Goal: Task Accomplishment & Management: Complete application form

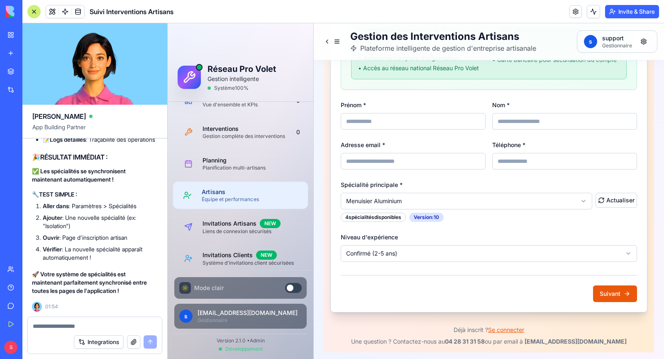
scroll to position [28, 0]
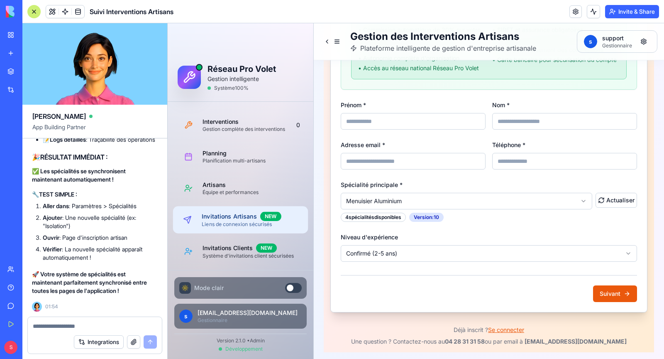
click at [243, 216] on div "Invitations Artisans NEW" at bounding box center [252, 216] width 100 height 9
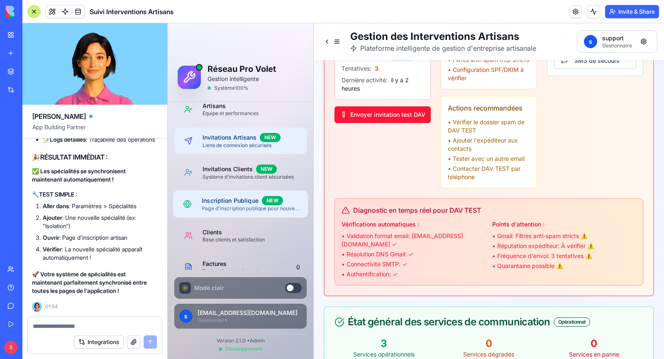
scroll to position [109, 0]
click at [229, 202] on div "Inscription Publique NEW" at bounding box center [252, 198] width 100 height 9
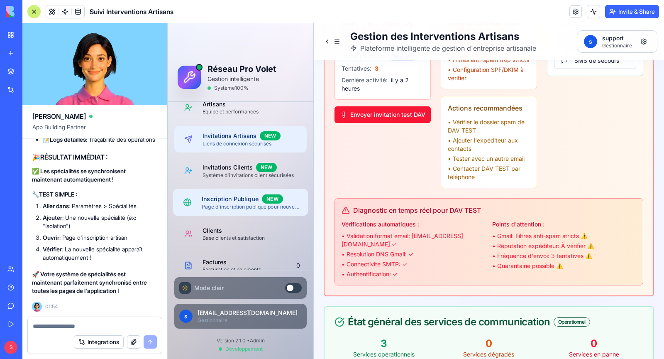
scroll to position [164, 0]
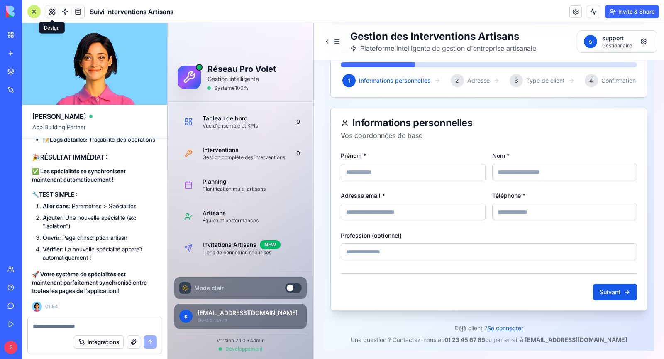
click at [51, 12] on button at bounding box center [52, 11] width 12 height 12
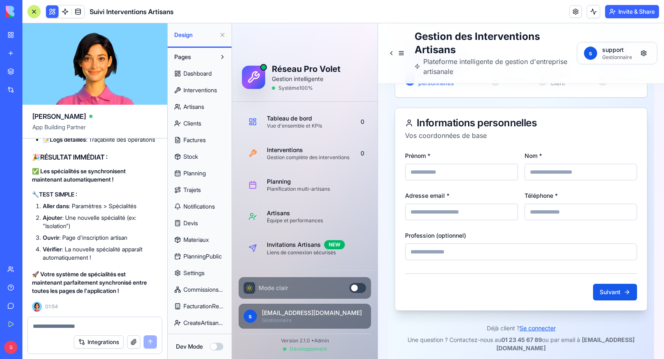
scroll to position [214, 0]
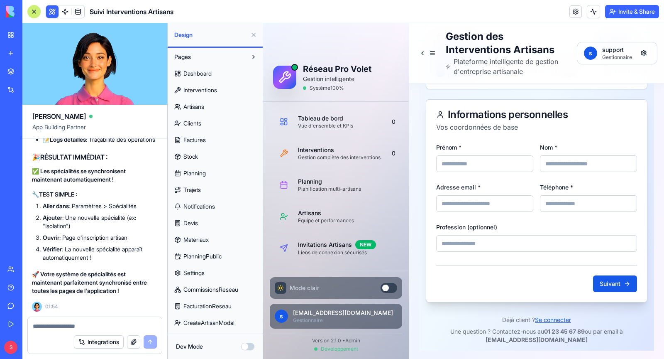
click at [245, 346] on button "Dev Mode" at bounding box center [247, 346] width 13 height 7
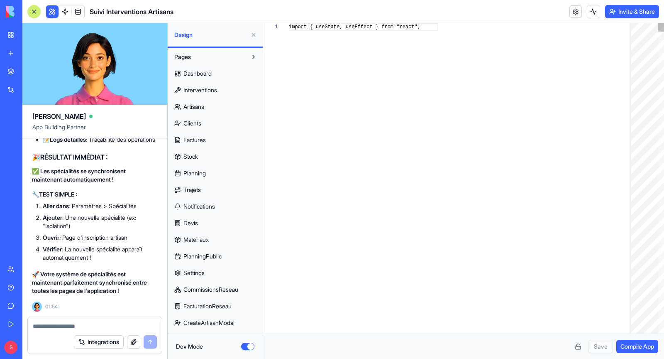
scroll to position [59, 0]
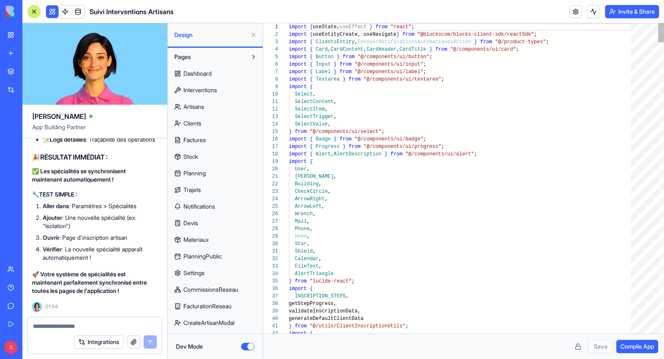
type button "on"
type textarea "**********"
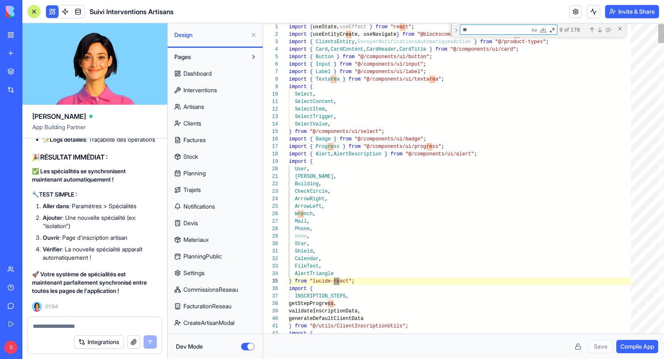
scroll to position [22, 51]
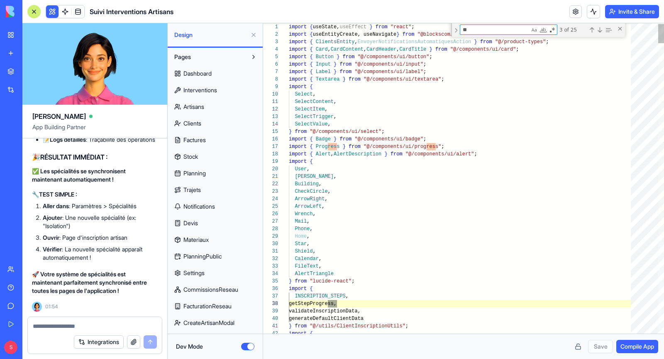
type textarea "***"
type textarea "**********"
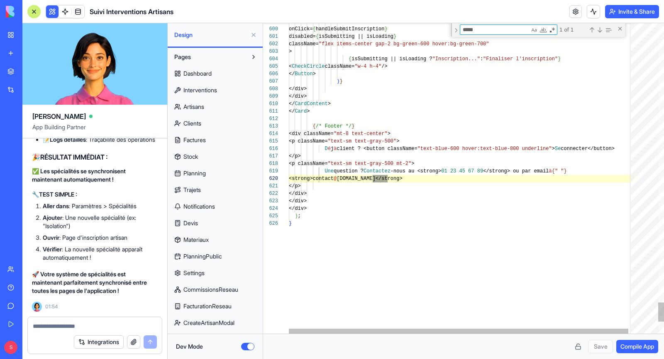
scroll to position [75, 98]
type textarea "*****"
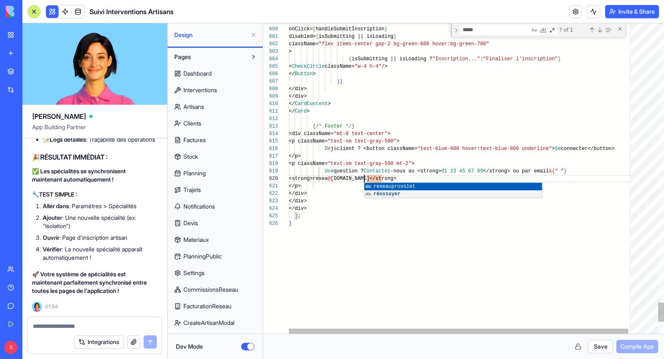
scroll to position [67, 78]
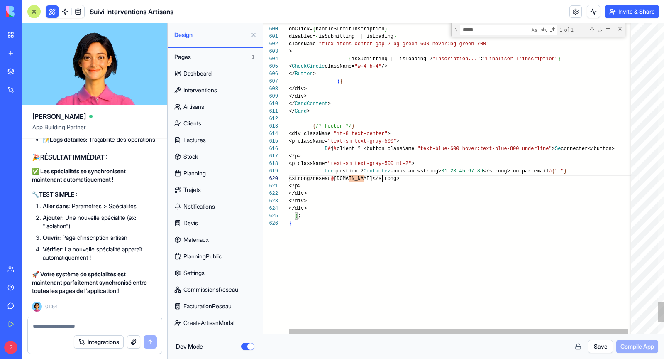
scroll to position [67, 93]
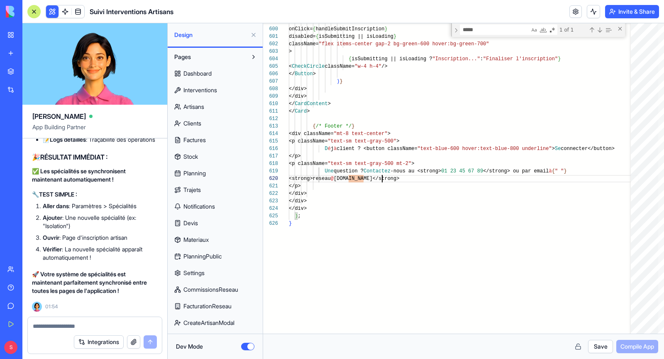
click at [599, 346] on button "Save" at bounding box center [600, 346] width 25 height 13
click at [625, 352] on button "Compile App" at bounding box center [638, 346] width 42 height 13
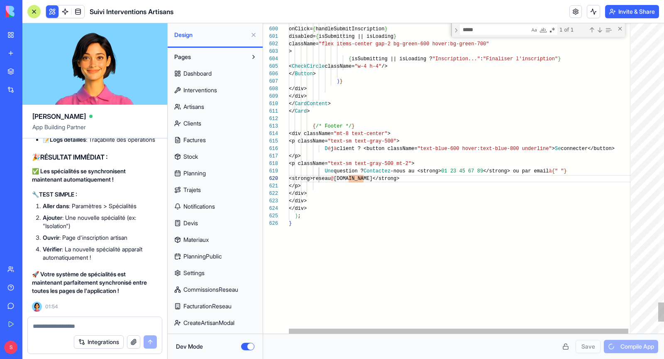
drag, startPoint x: 490, startPoint y: 171, endPoint x: 451, endPoint y: 168, distance: 38.3
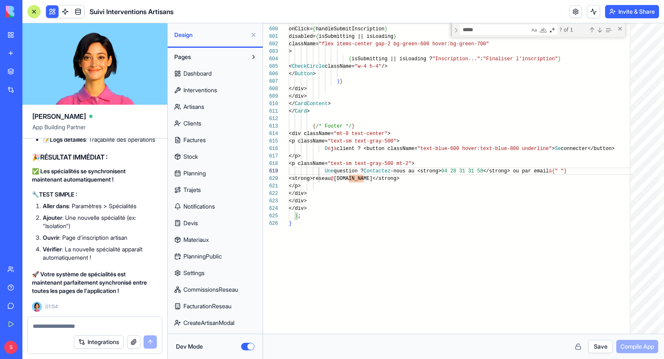
type textarea "**********"
click at [596, 350] on button "Save" at bounding box center [600, 346] width 25 height 13
click at [248, 347] on button "Dev Mode" at bounding box center [247, 346] width 13 height 7
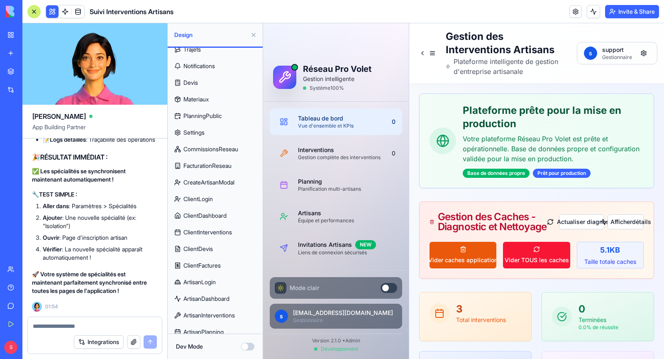
scroll to position [264, 0]
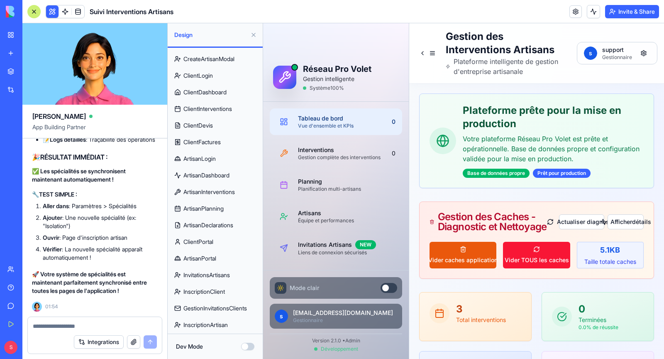
click at [218, 323] on span "InscriptionArtisan" at bounding box center [206, 325] width 44 height 8
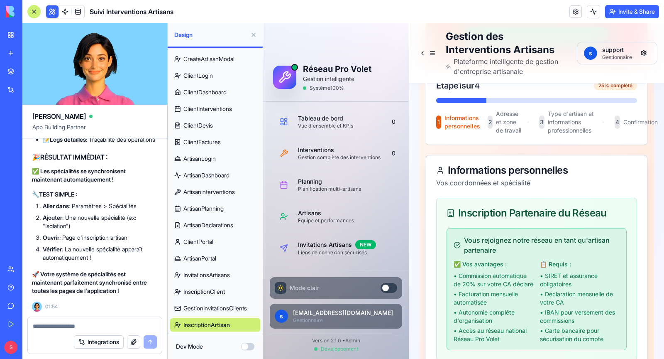
scroll to position [483, 0]
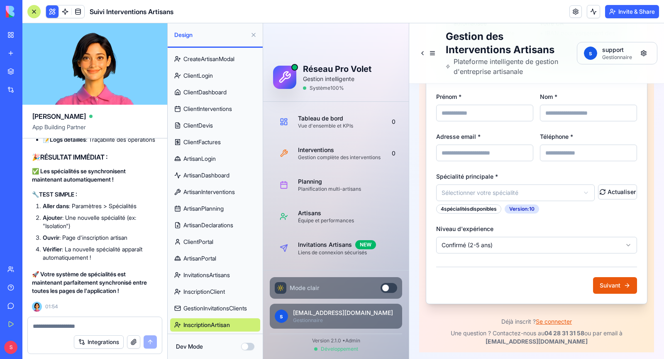
click at [226, 308] on span "GestionInvitationsClients" at bounding box center [216, 308] width 64 height 8
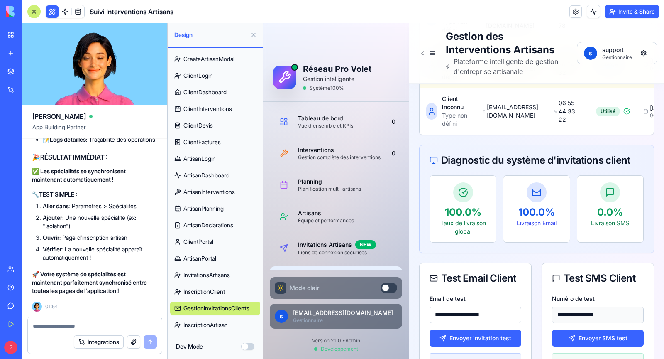
scroll to position [2033, 0]
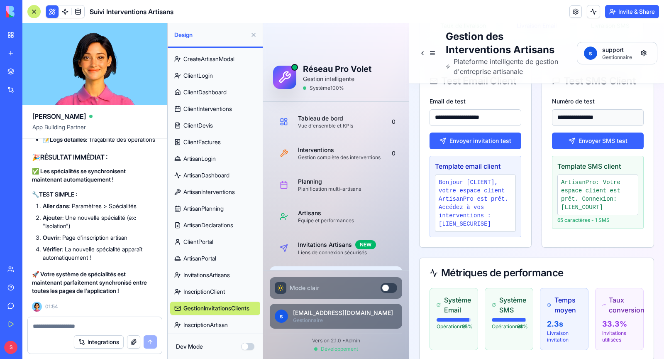
click at [219, 291] on span "InscriptionClient" at bounding box center [205, 291] width 42 height 8
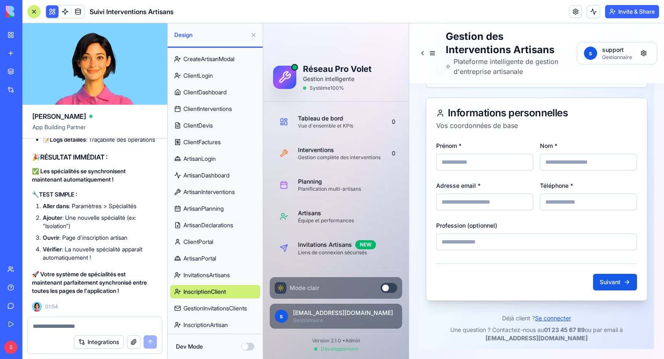
scroll to position [214, 0]
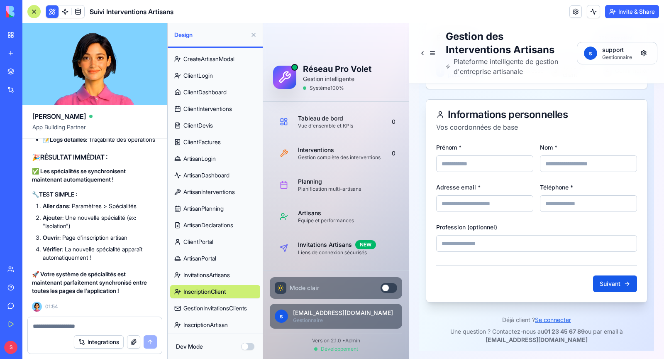
click at [245, 345] on button "Dev Mode" at bounding box center [247, 346] width 13 height 7
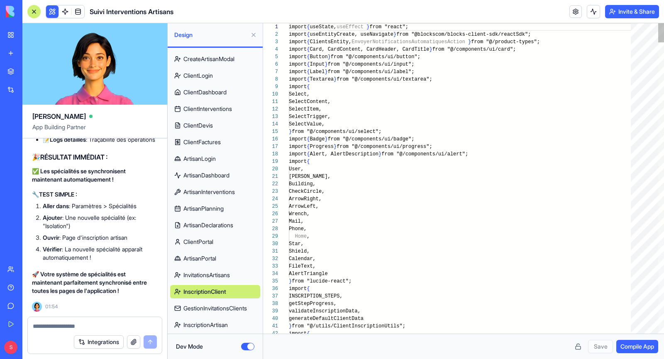
scroll to position [59, 0]
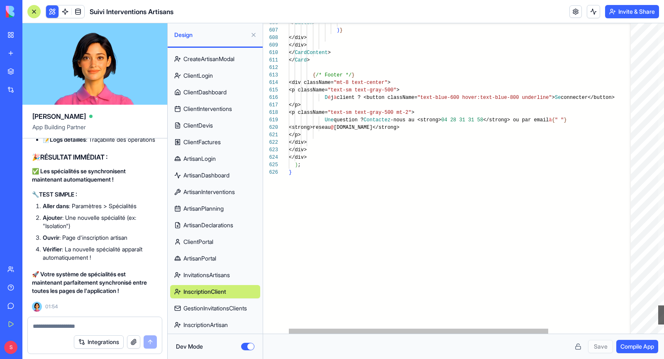
click at [659, 315] on div at bounding box center [662, 314] width 6 height 19
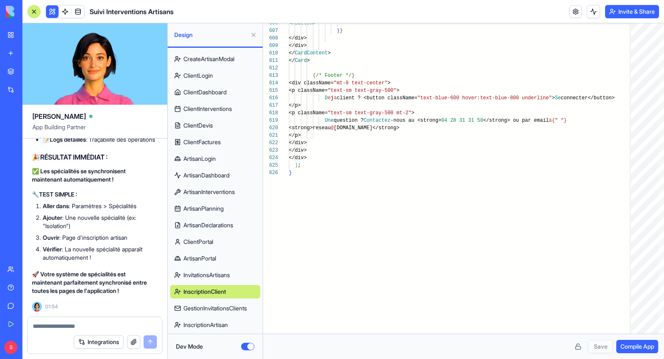
click at [629, 349] on span "Compile App" at bounding box center [638, 346] width 34 height 8
click at [246, 348] on button "Dev Mode" at bounding box center [247, 346] width 13 height 7
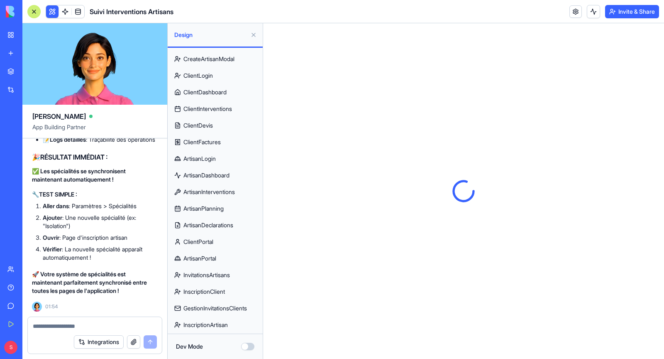
click at [227, 279] on link "InvitationsArtisans" at bounding box center [215, 274] width 90 height 13
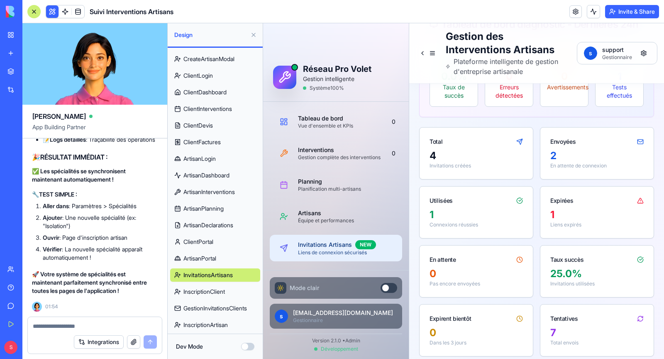
scroll to position [1394, 0]
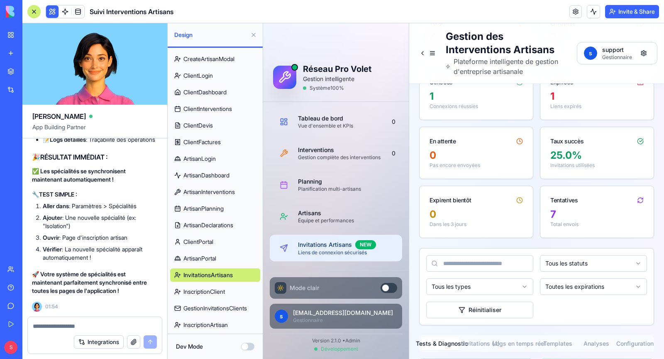
click at [223, 253] on link "ArtisanPortal" at bounding box center [215, 258] width 90 height 13
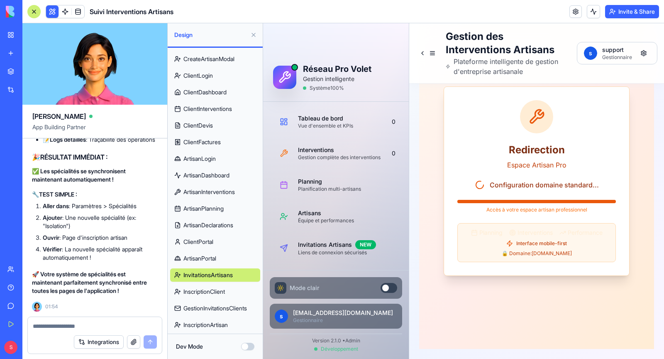
scroll to position [80, 0]
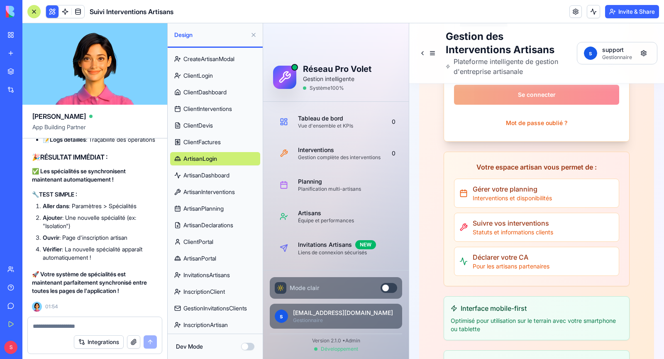
scroll to position [348, 0]
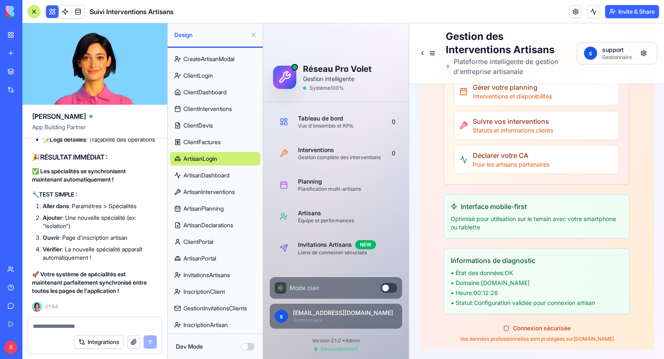
click at [248, 346] on button "Dev Mode" at bounding box center [247, 346] width 13 height 7
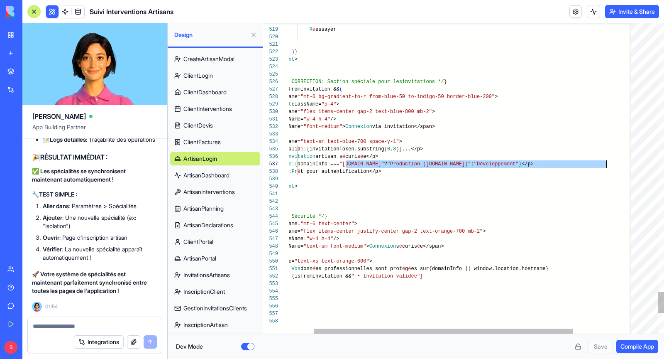
scroll to position [44, 351]
drag, startPoint x: 345, startPoint y: 164, endPoint x: 607, endPoint y: 161, distance: 261.2
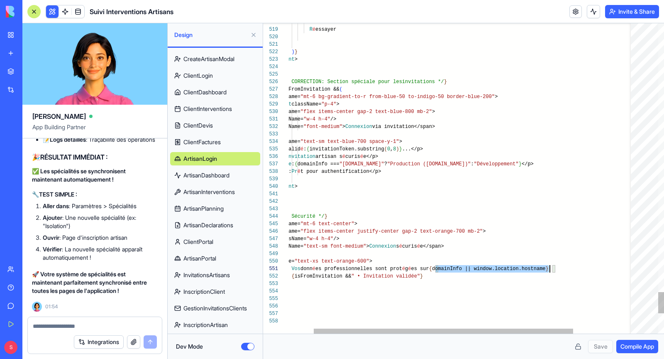
scroll to position [0, 299]
drag, startPoint x: 436, startPoint y: 269, endPoint x: 562, endPoint y: 267, distance: 126.7
type textarea "**********"
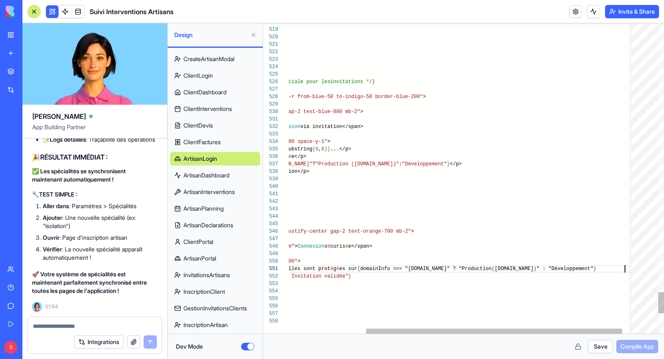
scroll to position [0, 440]
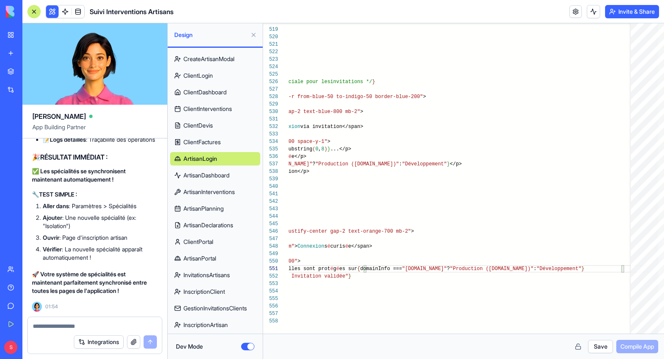
click at [599, 350] on button "Save" at bounding box center [600, 346] width 25 height 13
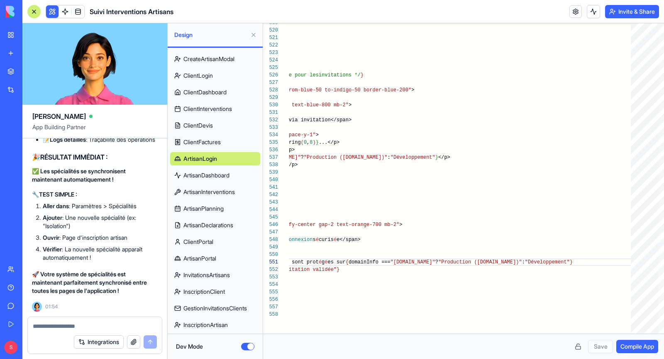
click at [636, 350] on span "Compile App" at bounding box center [638, 346] width 34 height 8
click at [246, 348] on button "Dev Mode" at bounding box center [247, 346] width 13 height 7
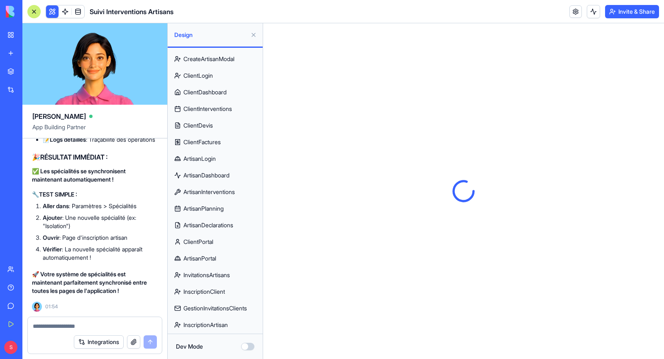
click at [214, 160] on span "ArtisanLogin" at bounding box center [200, 158] width 32 height 8
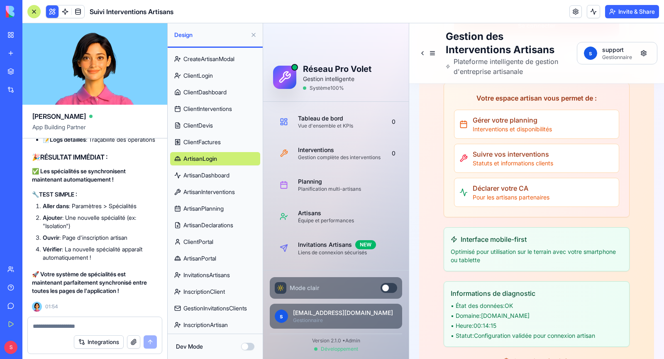
scroll to position [342, 0]
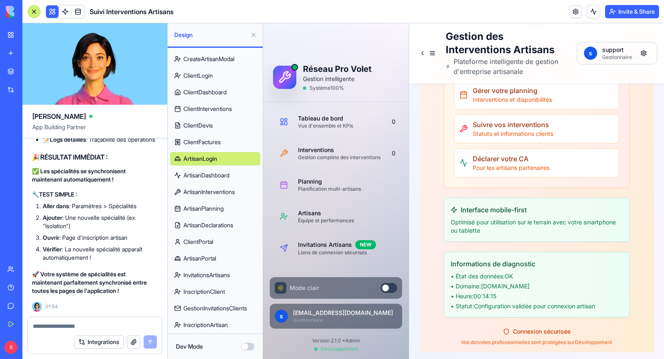
click at [245, 347] on button "Dev Mode" at bounding box center [247, 346] width 13 height 7
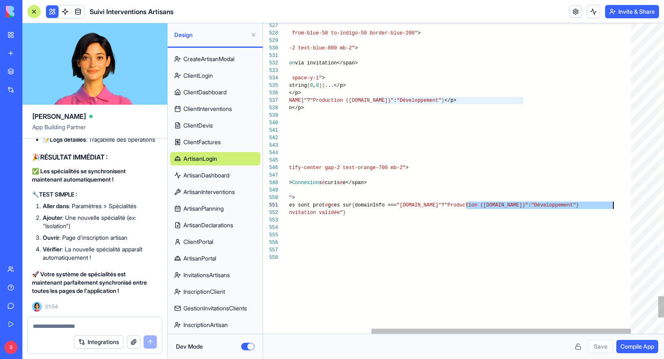
scroll to position [0, 435]
drag, startPoint x: 465, startPoint y: 206, endPoint x: 615, endPoint y: 204, distance: 150.3
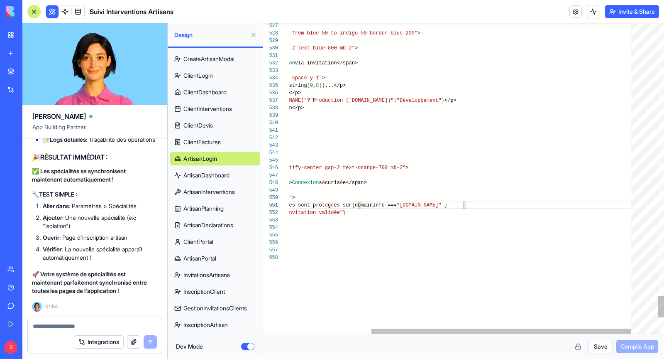
type textarea "**********"
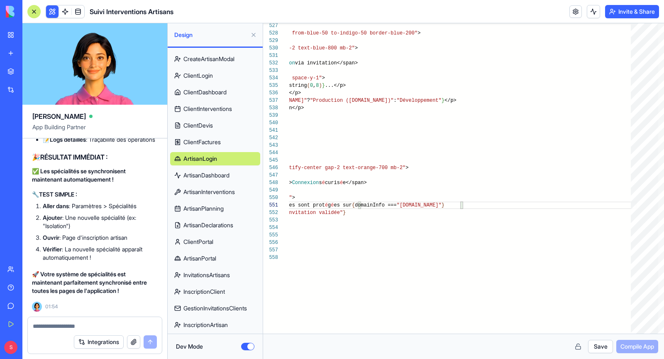
click at [605, 348] on button "Save" at bounding box center [600, 346] width 25 height 13
click at [628, 344] on span "Compile App" at bounding box center [638, 346] width 34 height 8
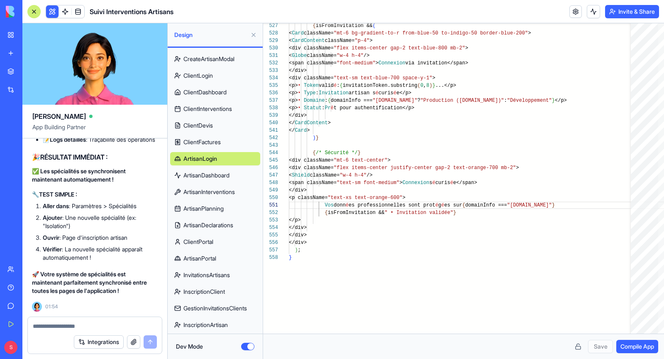
click at [246, 346] on button "Dev Mode" at bounding box center [247, 346] width 13 height 7
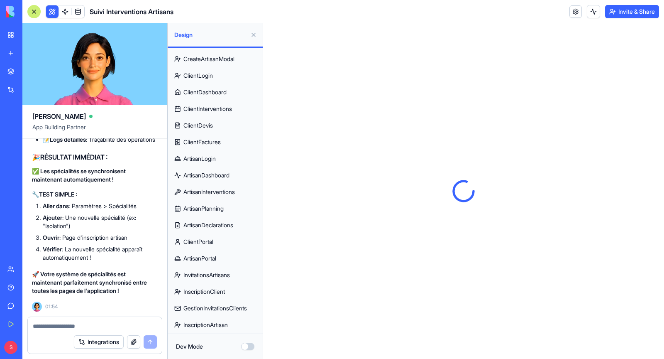
click at [212, 158] on span "ArtisanLogin" at bounding box center [200, 158] width 32 height 8
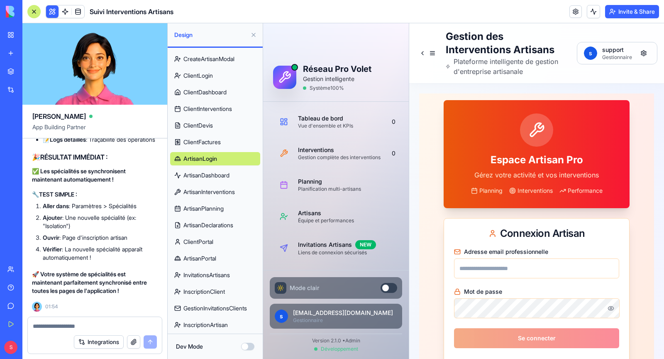
scroll to position [342, 0]
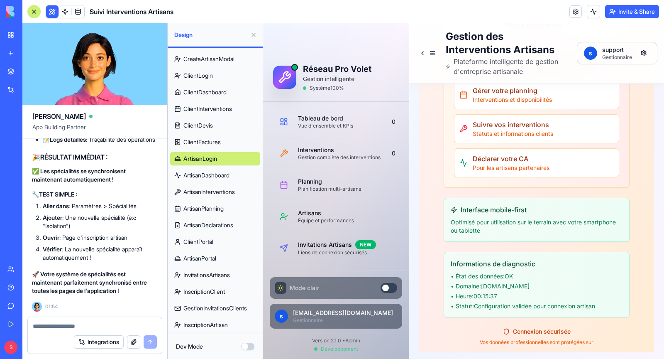
click at [248, 344] on button "Dev Mode" at bounding box center [247, 346] width 13 height 7
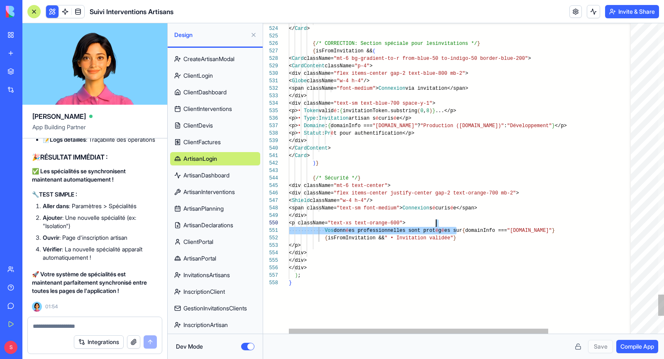
scroll to position [0, 284]
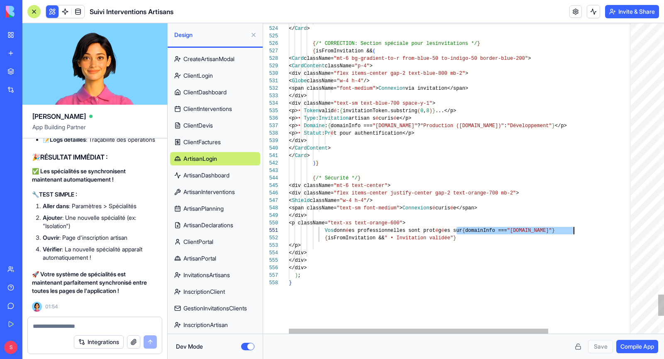
drag, startPoint x: 458, startPoint y: 232, endPoint x: 585, endPoint y: 229, distance: 127.5
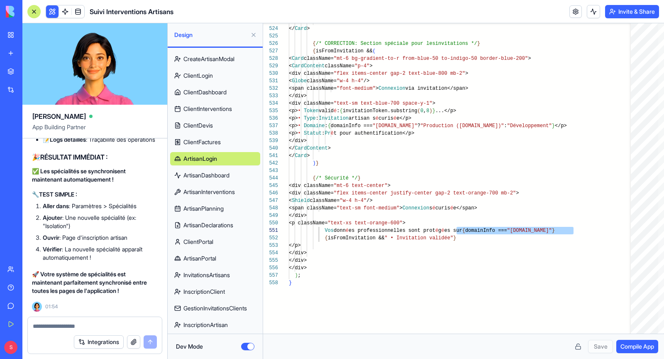
click at [224, 142] on link "ClientFactures" at bounding box center [215, 141] width 90 height 13
type textarea "**********"
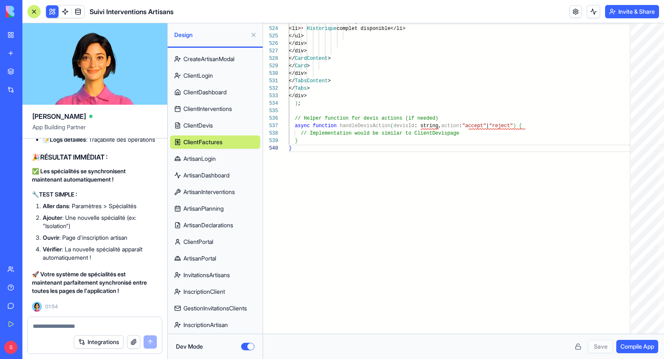
click at [254, 343] on div "Dev Mode" at bounding box center [215, 346] width 78 height 8
click at [252, 344] on button "Dev Mode" at bounding box center [247, 346] width 13 height 7
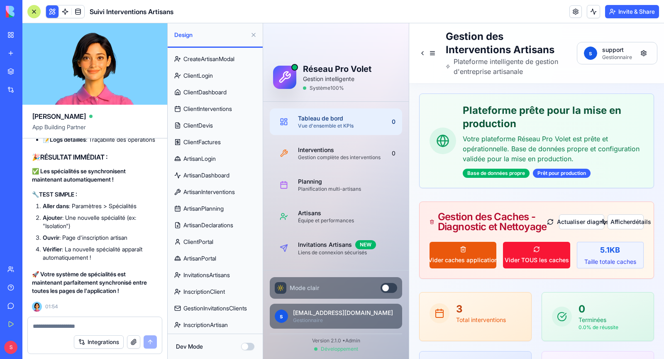
click at [206, 142] on span "ClientFactures" at bounding box center [202, 142] width 37 height 8
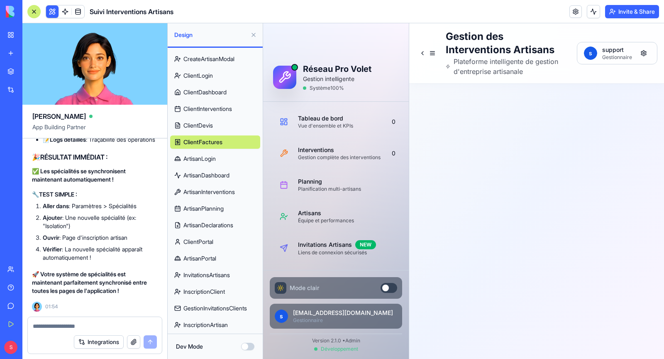
click at [206, 127] on span "ClientDevis" at bounding box center [198, 125] width 29 height 8
click at [213, 106] on span "ClientInterventions" at bounding box center [208, 109] width 49 height 8
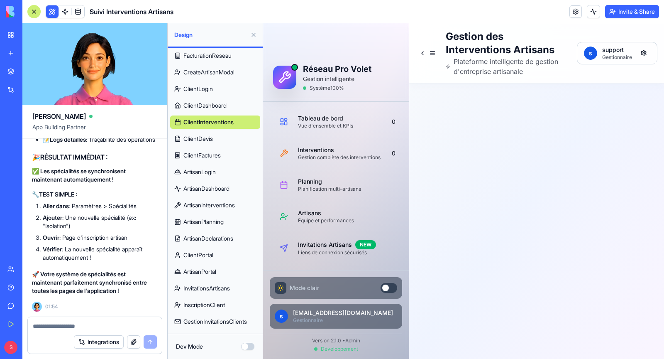
scroll to position [245, 0]
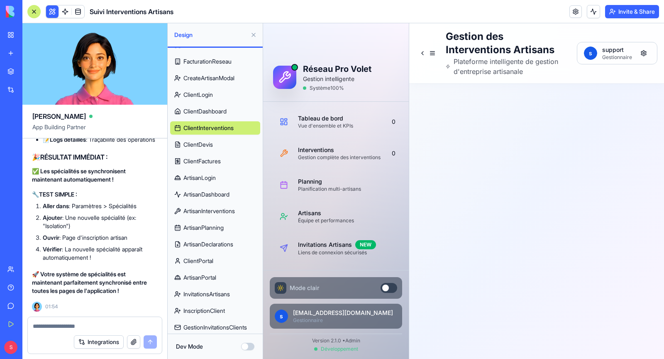
click at [213, 113] on span "ClientDashboard" at bounding box center [205, 111] width 43 height 8
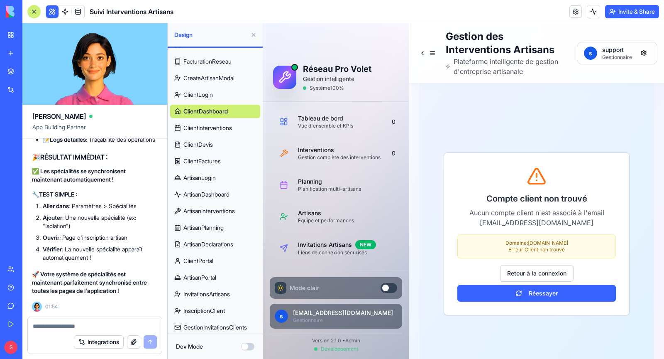
scroll to position [29, 0]
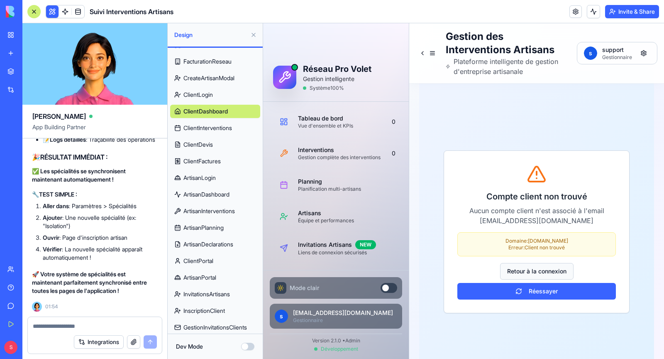
click at [520, 272] on button "Retour à la connexion" at bounding box center [536, 271] width 73 height 17
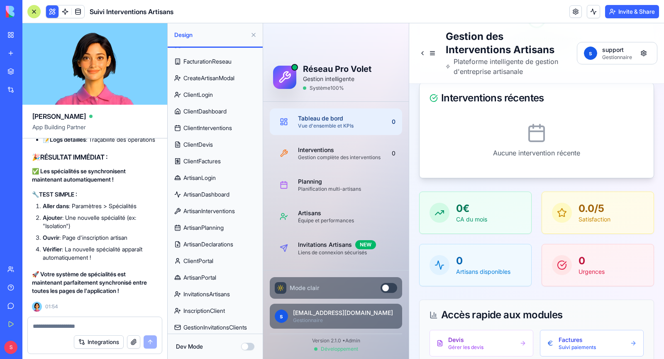
scroll to position [723, 0]
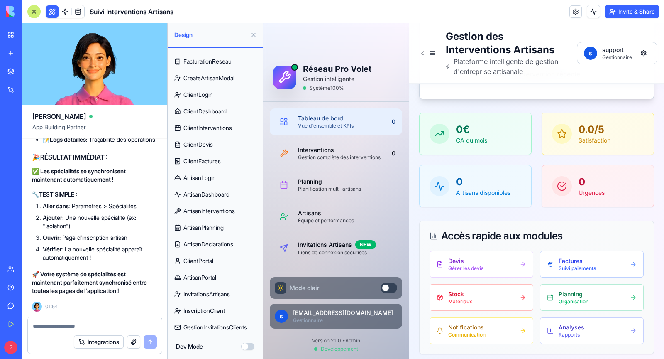
click at [209, 93] on span "ClientLogin" at bounding box center [198, 95] width 29 height 8
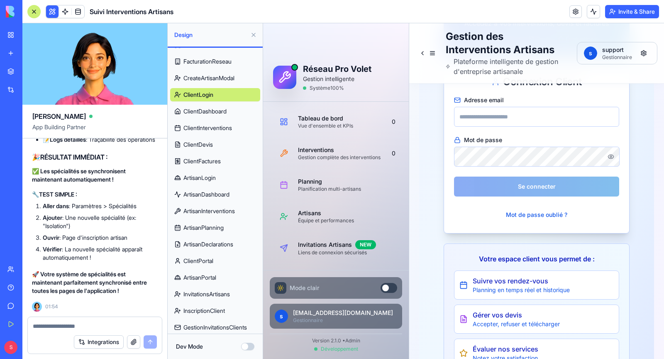
scroll to position [295, 0]
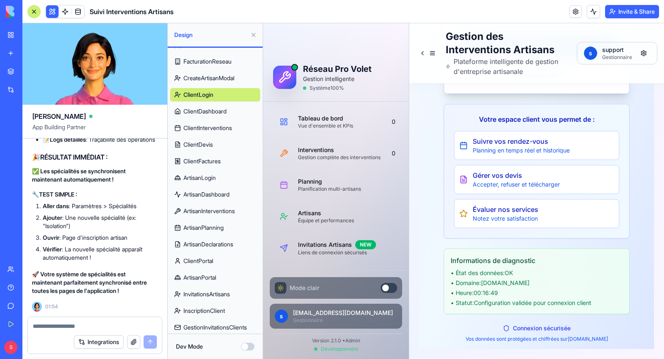
click at [115, 323] on textarea at bounding box center [95, 326] width 124 height 8
type textarea "*"
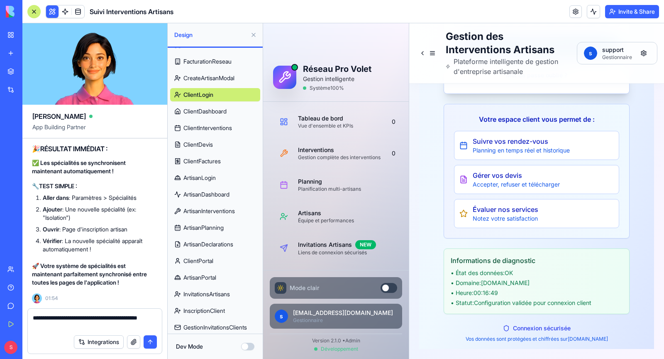
type textarea "**********"
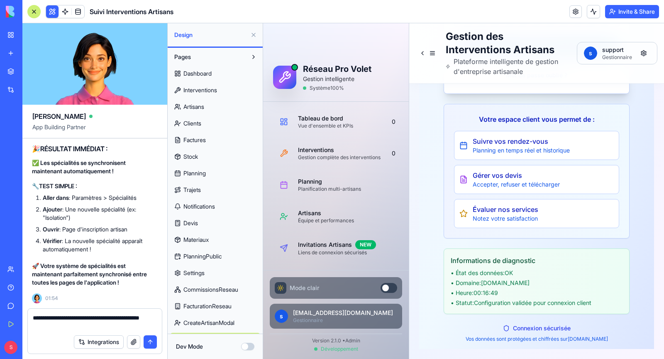
scroll to position [245, 0]
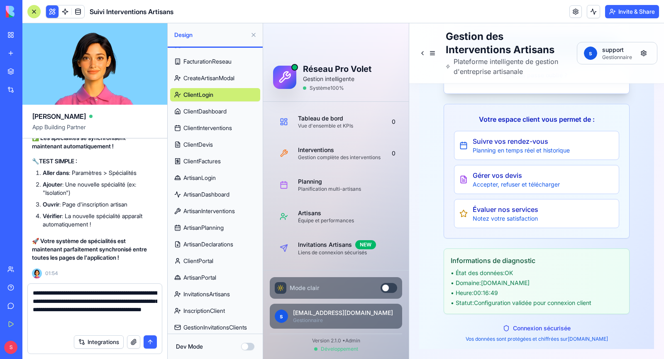
click at [59, 327] on textarea "**********" at bounding box center [95, 310] width 125 height 42
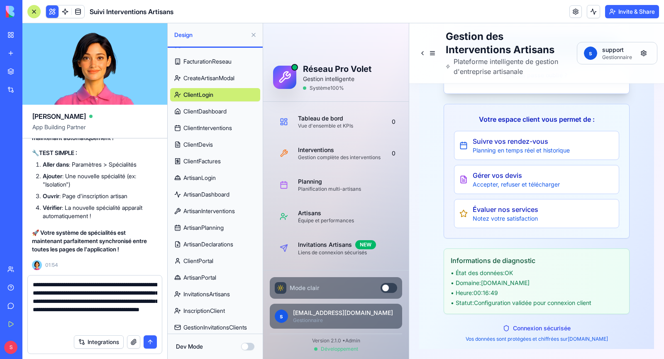
type textarea "**********"
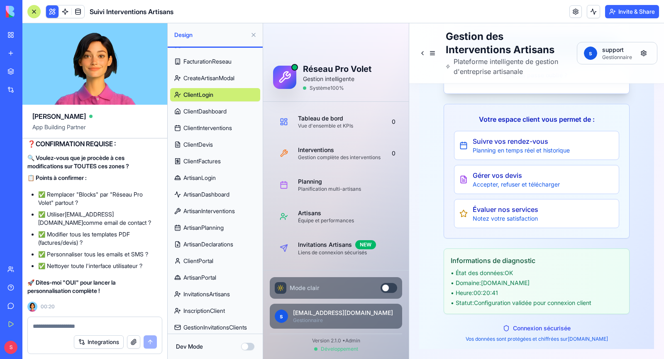
scroll to position [199551, 5]
type textarea "***"
click at [36, 328] on textarea "***" at bounding box center [95, 326] width 125 height 8
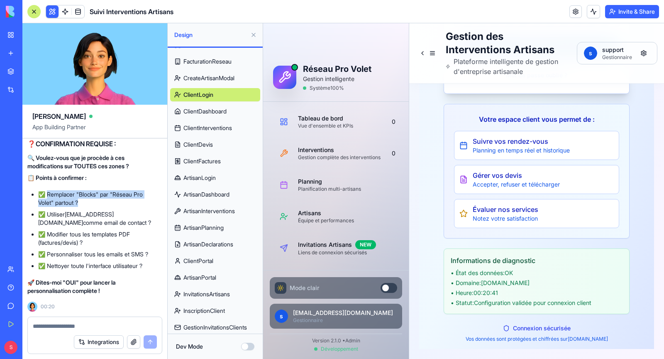
drag, startPoint x: 45, startPoint y: 194, endPoint x: 96, endPoint y: 203, distance: 52.0
click at [96, 203] on li "✅ Remplacer "Blocks" par "Réseau Pro Volet" partout ?" at bounding box center [95, 198] width 114 height 17
copy li "Remplacer "Blocks" par "Réseau Pro Volet" partout ?"
click at [64, 323] on textarea at bounding box center [95, 326] width 125 height 8
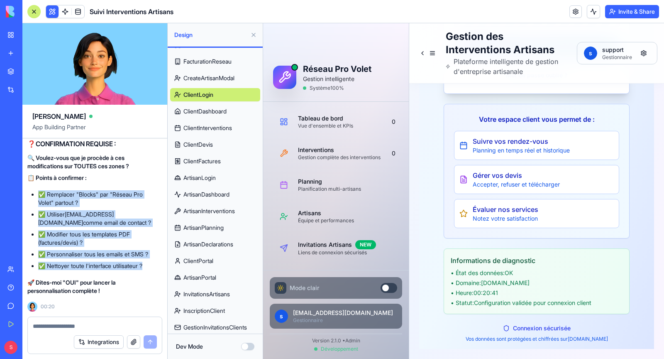
drag, startPoint x: 39, startPoint y: 195, endPoint x: 134, endPoint y: 276, distance: 125.2
copy div "✅ Remplacer "Blocks" par "Réseau Pro Volet" partout ? ✅ Utiliser contact@pro-vo…"
click at [65, 326] on textarea at bounding box center [95, 326] width 125 height 8
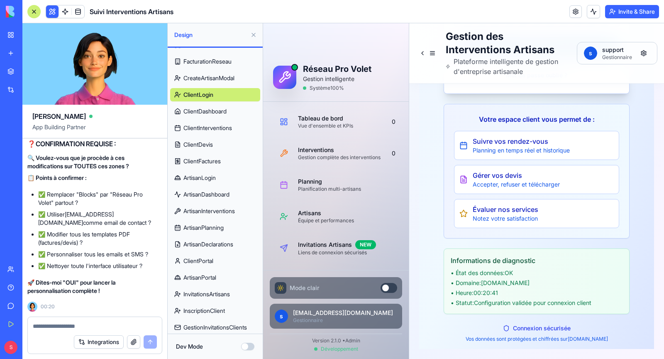
paste textarea "**********"
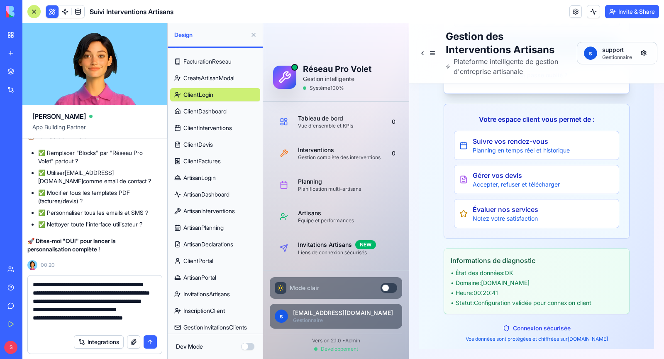
scroll to position [0, 0]
click at [84, 293] on textarea "**********" at bounding box center [95, 305] width 125 height 50
click at [96, 310] on textarea "**********" at bounding box center [95, 305] width 125 height 50
click at [100, 309] on textarea "**********" at bounding box center [95, 305] width 125 height 50
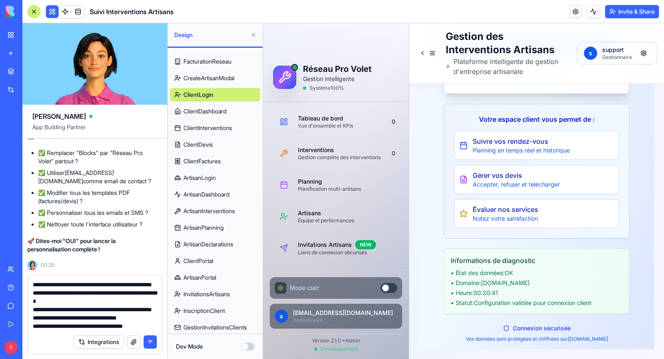
scroll to position [20, 0]
click at [151, 314] on textarea "**********" at bounding box center [95, 305] width 125 height 50
click at [153, 318] on textarea "**********" at bounding box center [95, 305] width 125 height 50
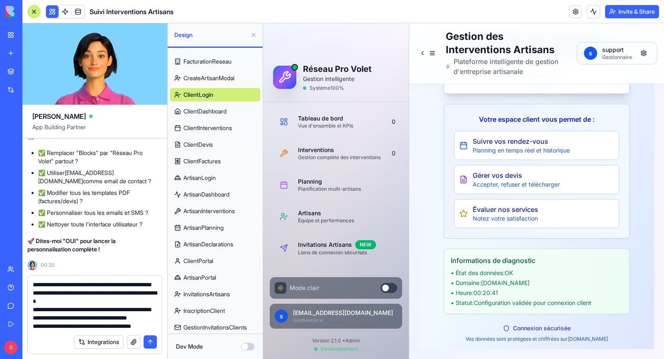
type textarea "**********"
click at [149, 341] on button "submit" at bounding box center [150, 341] width 13 height 13
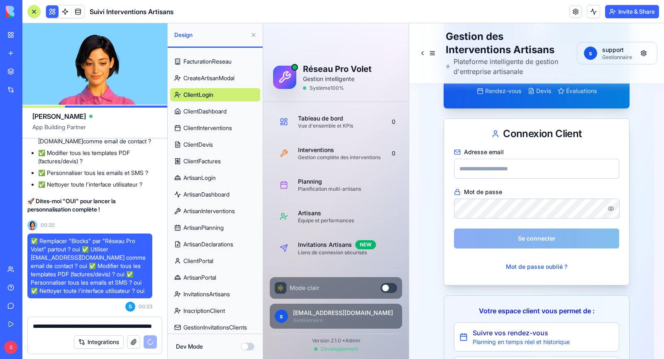
scroll to position [98, 0]
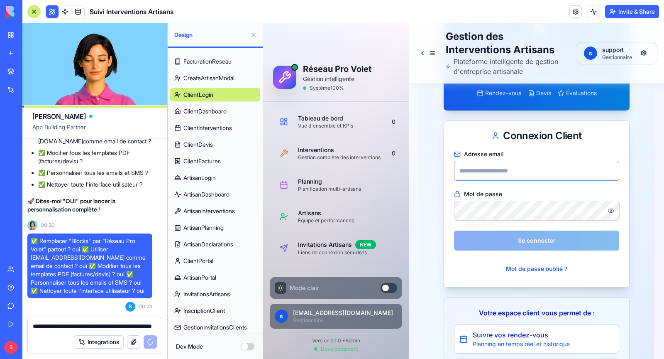
click at [496, 167] on input "Adresse email" at bounding box center [536, 171] width 165 height 20
click at [443, 181] on div "Espace Client Réseau Pro Volet Accédez à vos interventions, devis et factures R…" at bounding box center [536, 269] width 235 height 546
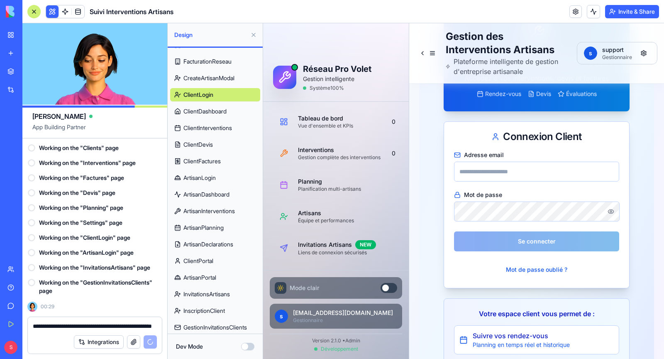
scroll to position [199868, 5]
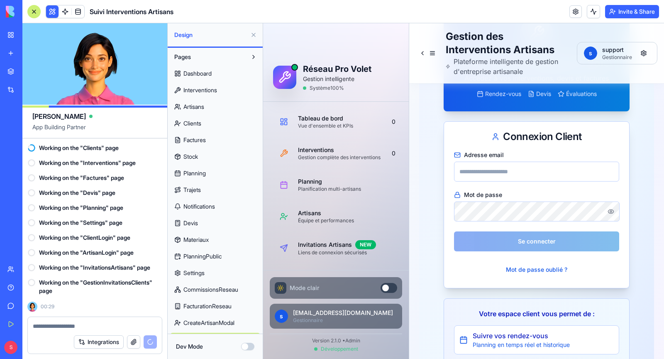
scroll to position [245, 0]
